Goal: Information Seeking & Learning: Check status

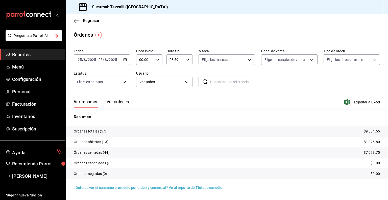
click at [112, 101] on button "Ver órdenes" at bounding box center [118, 103] width 22 height 9
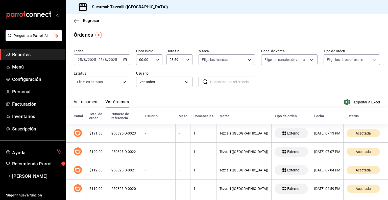
click at [89, 102] on button "Ver resumen" at bounding box center [86, 103] width 24 height 9
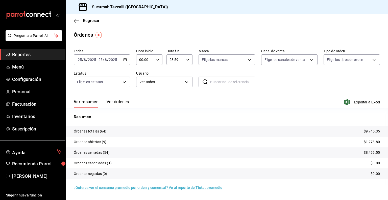
click at [123, 102] on button "Ver órdenes" at bounding box center [118, 103] width 22 height 9
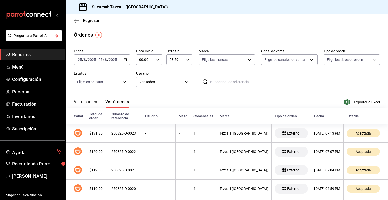
click at [91, 101] on button "Ver resumen" at bounding box center [86, 103] width 24 height 9
